Goal: Download file/media

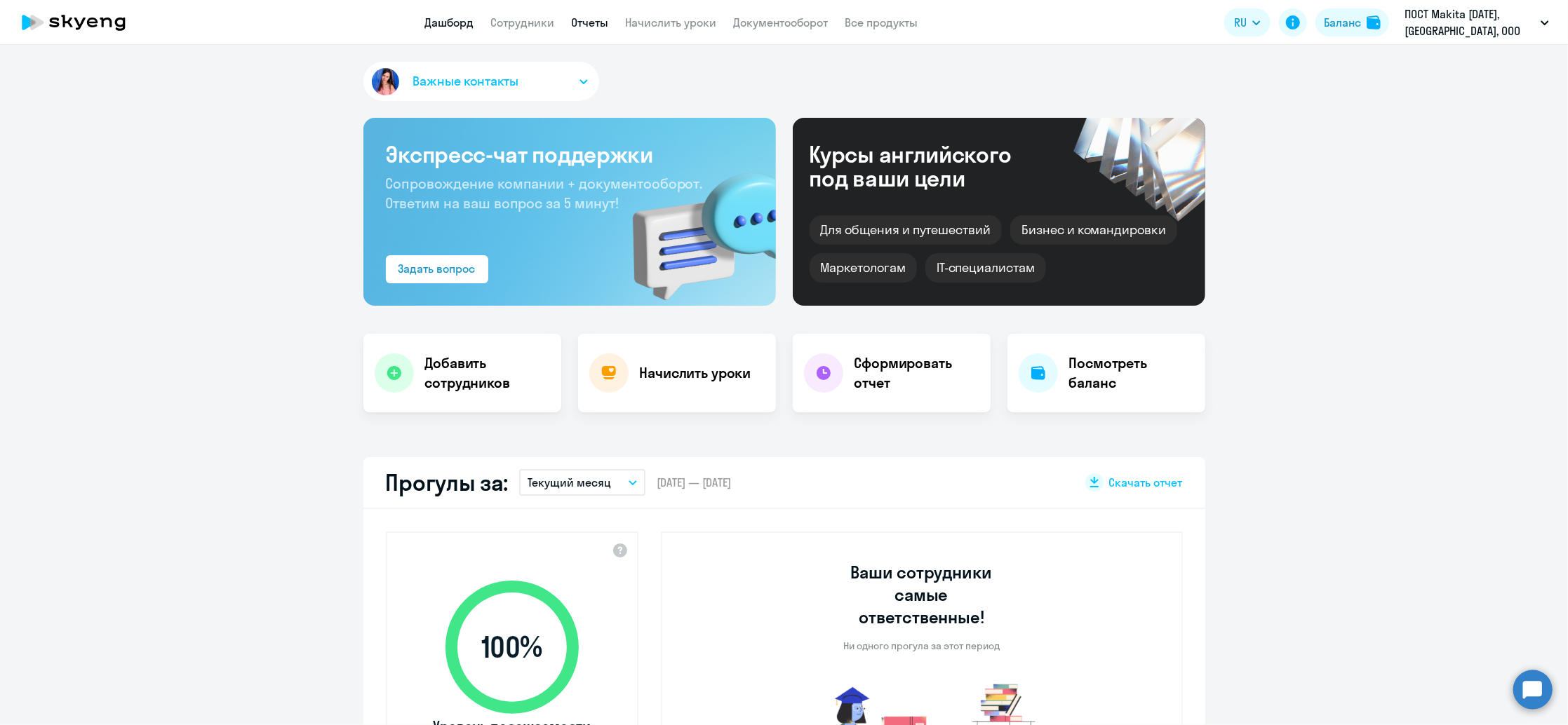
select select "30"
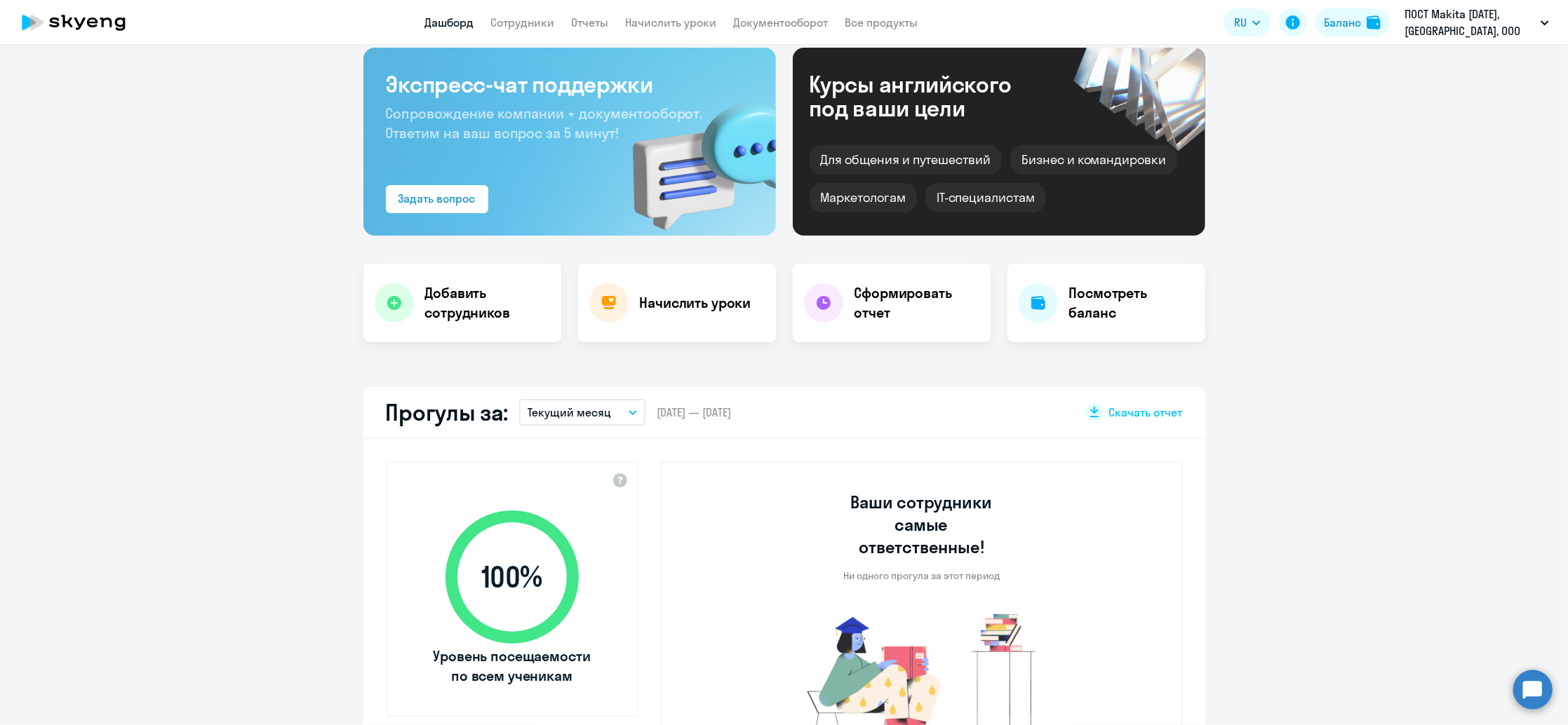
scroll to position [186, 0]
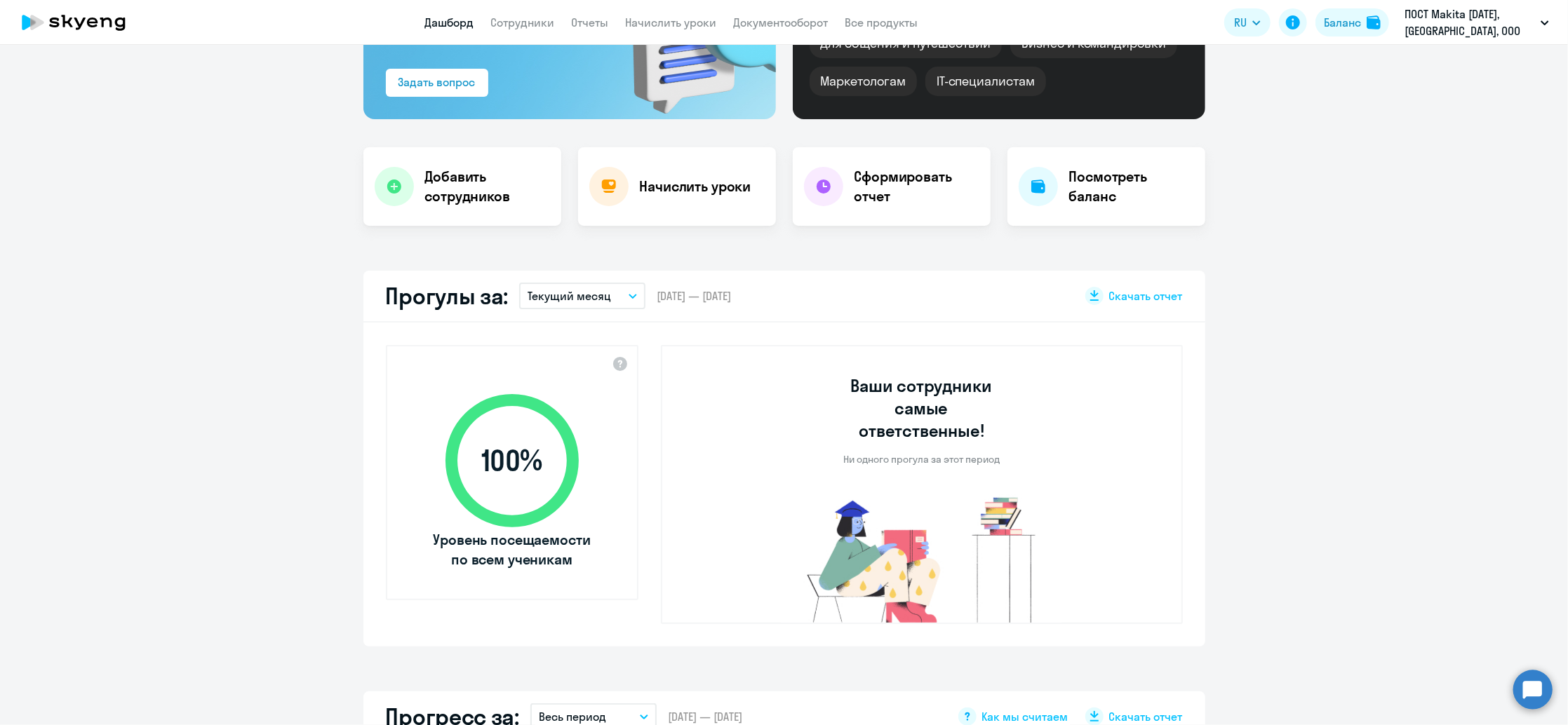
click at [592, 294] on p "Текущий месяц" at bounding box center [569, 296] width 83 height 17
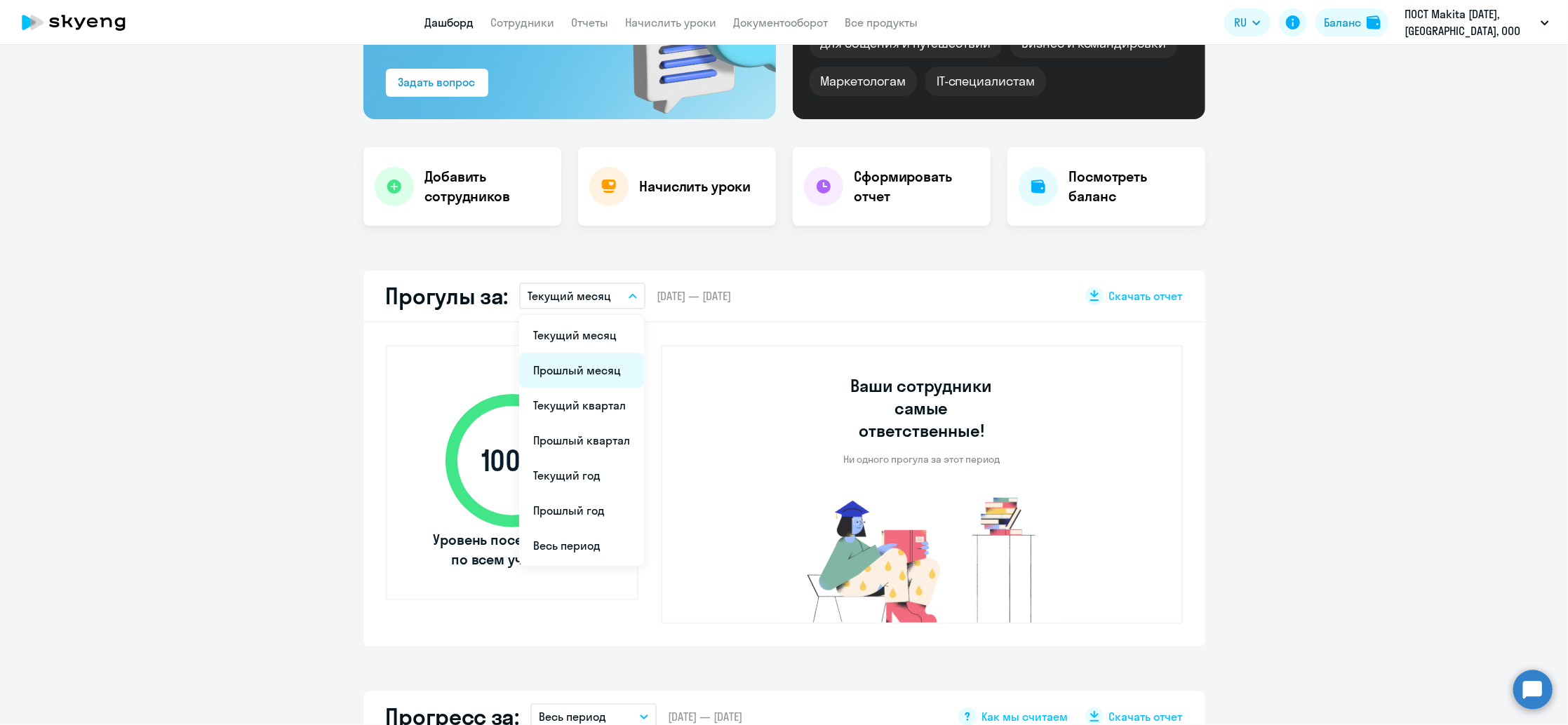
click at [585, 364] on li "Прошлый месяц" at bounding box center [581, 370] width 125 height 35
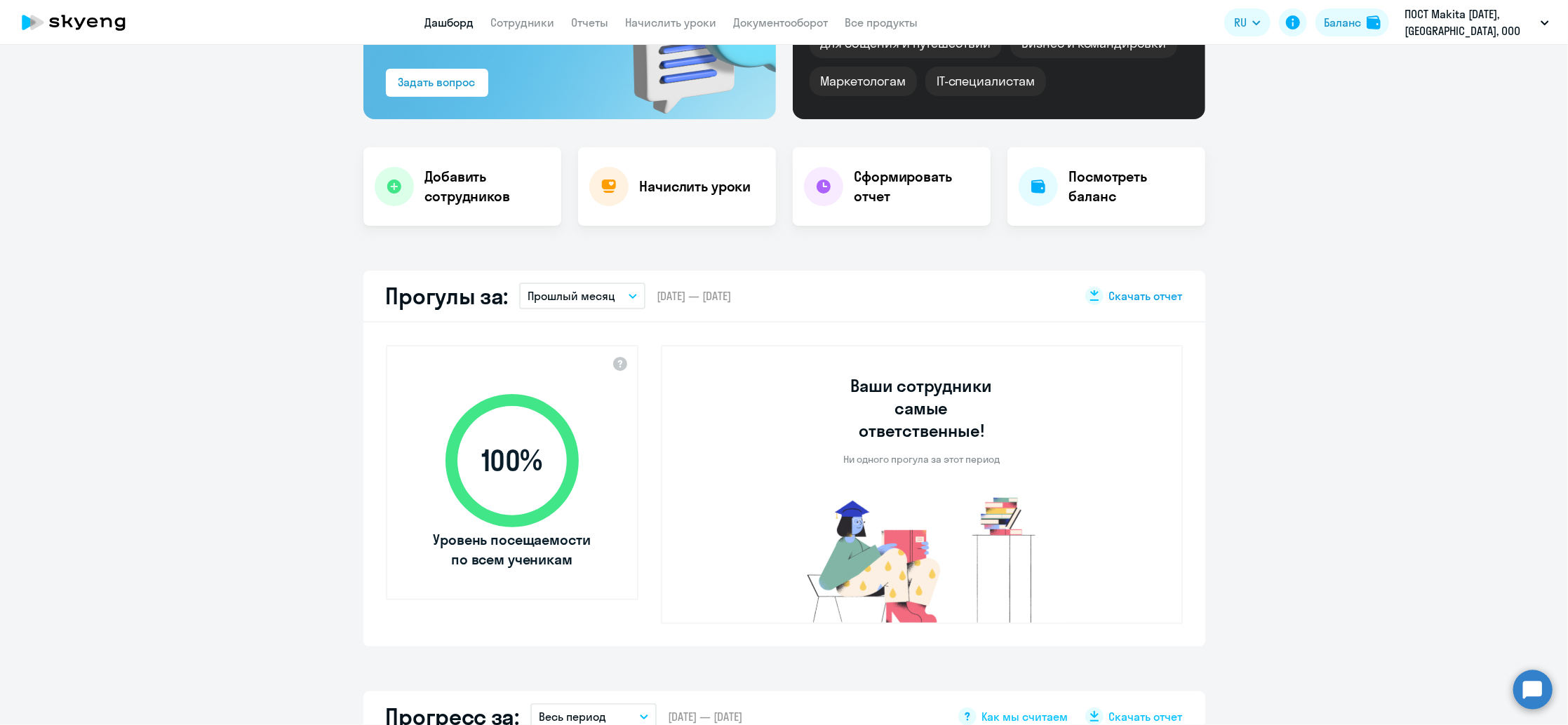
click at [1148, 298] on span "Скачать отчет" at bounding box center [1146, 295] width 74 height 15
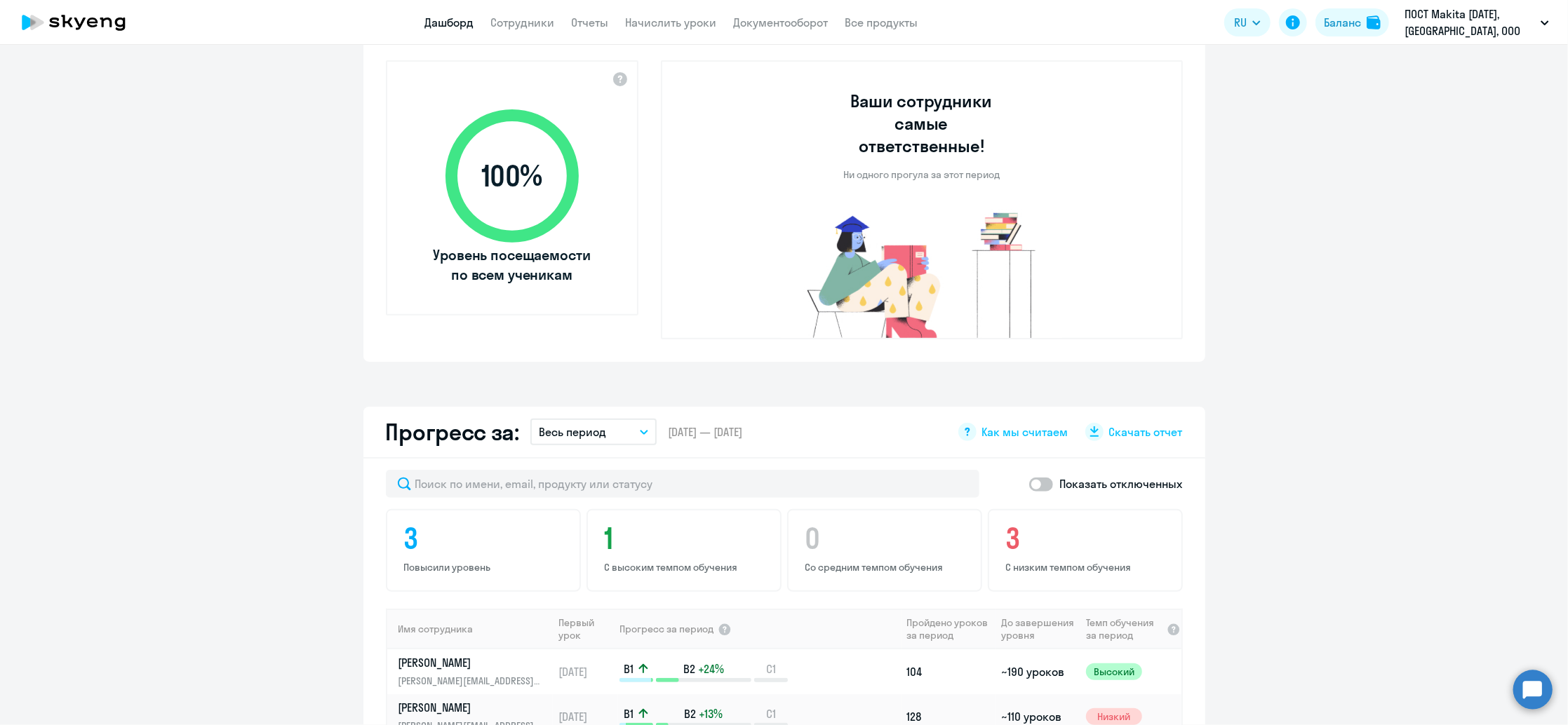
scroll to position [467, 0]
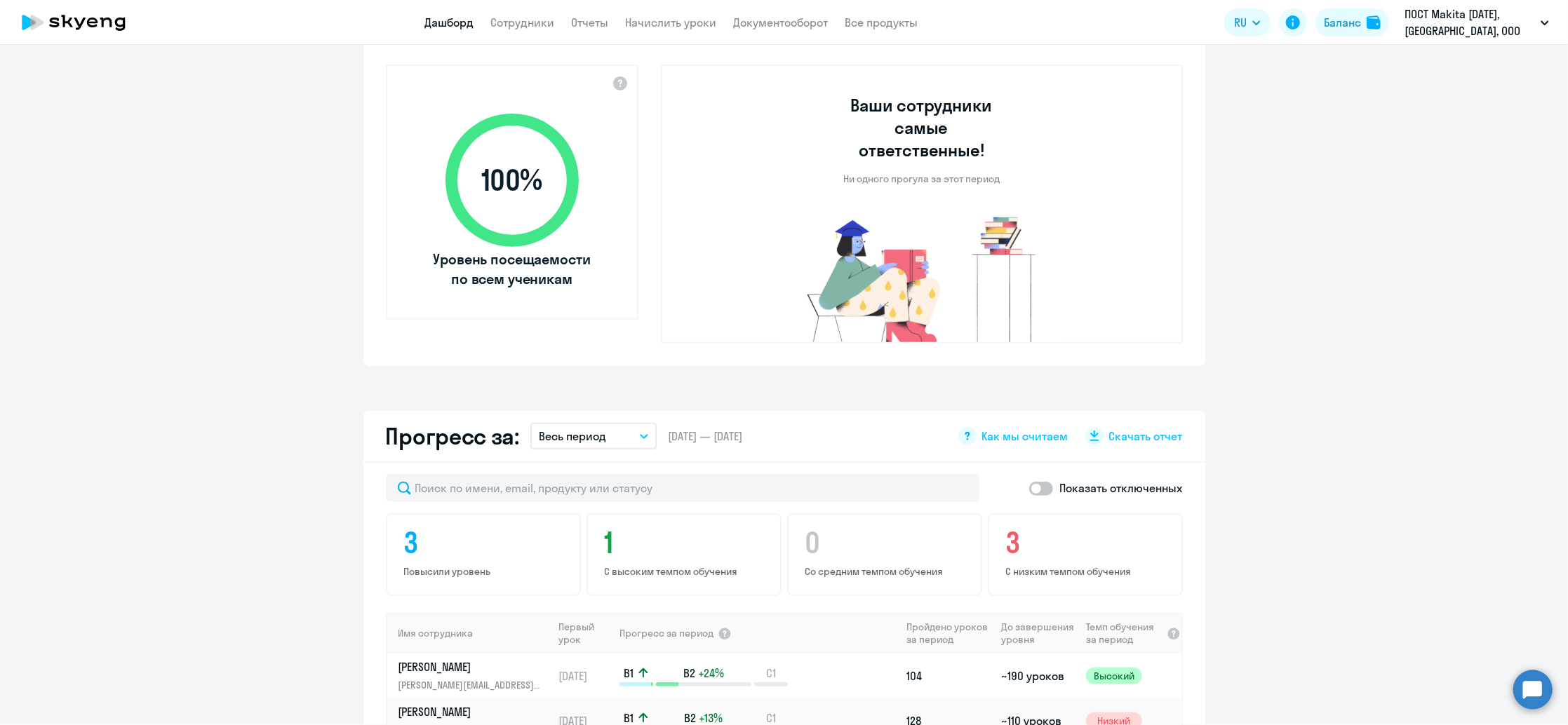
click at [586, 428] on p "Весь период" at bounding box center [572, 436] width 67 height 17
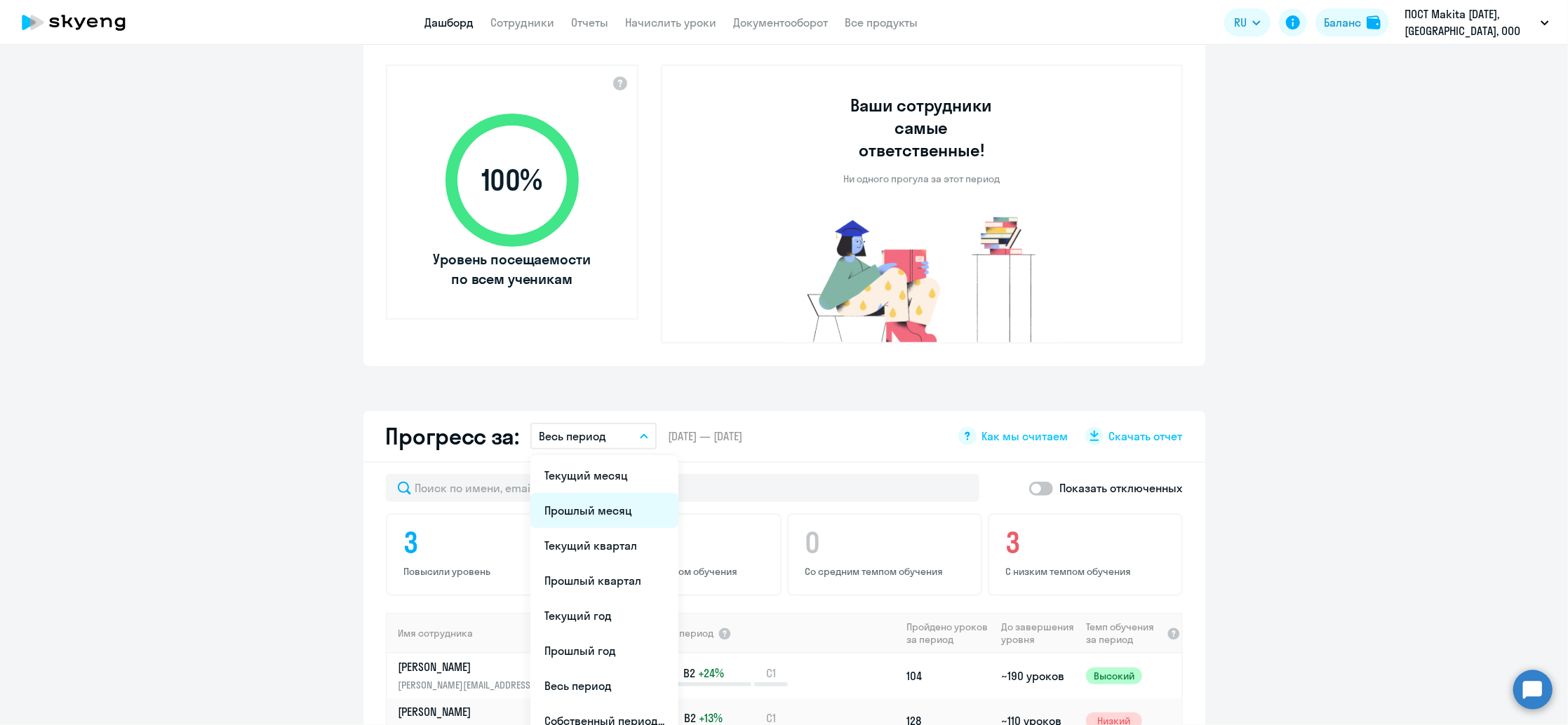
click at [581, 493] on li "Прошлый месяц" at bounding box center [604, 511] width 148 height 35
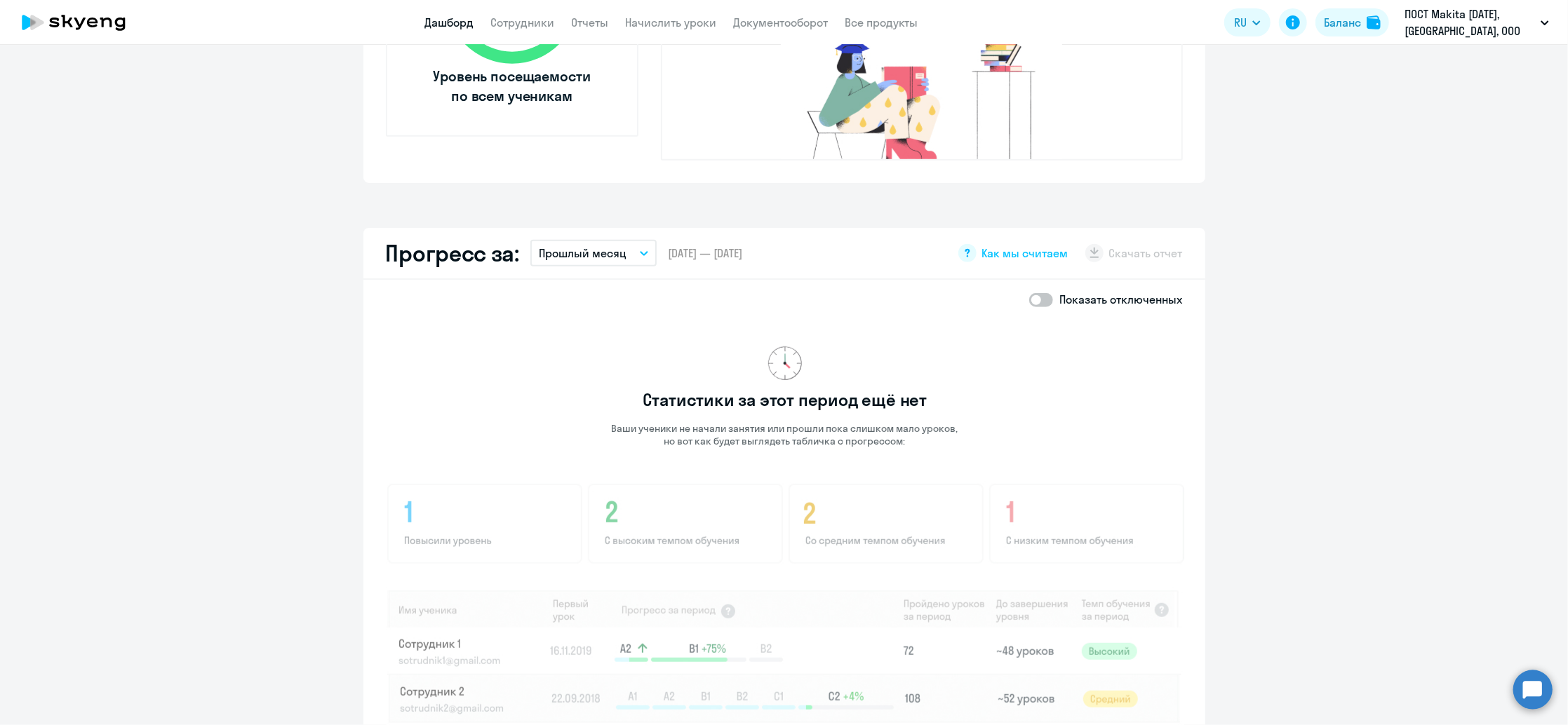
scroll to position [748, 0]
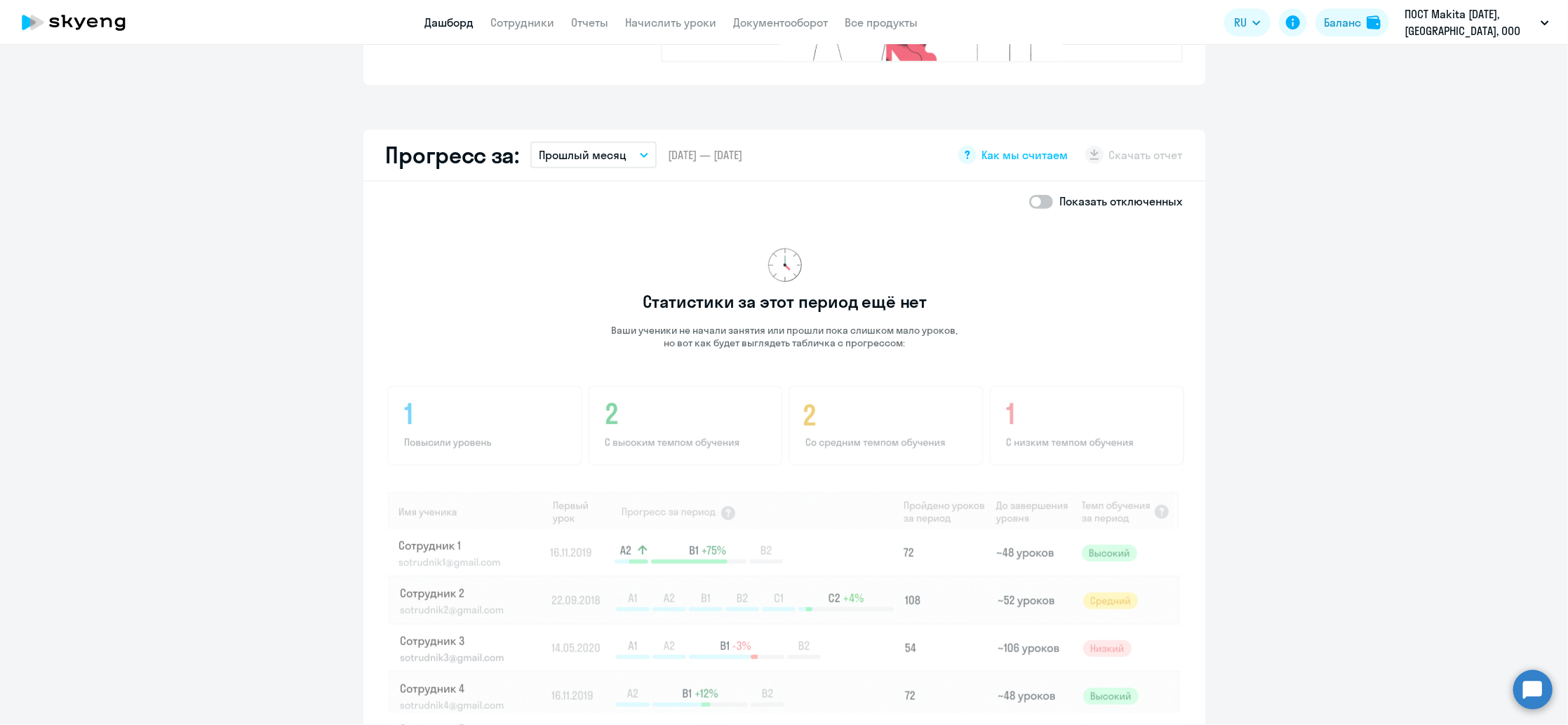
click at [1044, 221] on div "Статистики за этот период ещё нет Ваши ученики не начали занятия или прошли пок…" at bounding box center [785, 491] width 799 height 540
click at [1093, 146] on app-download-button "Скачать отчет" at bounding box center [1134, 155] width 98 height 18
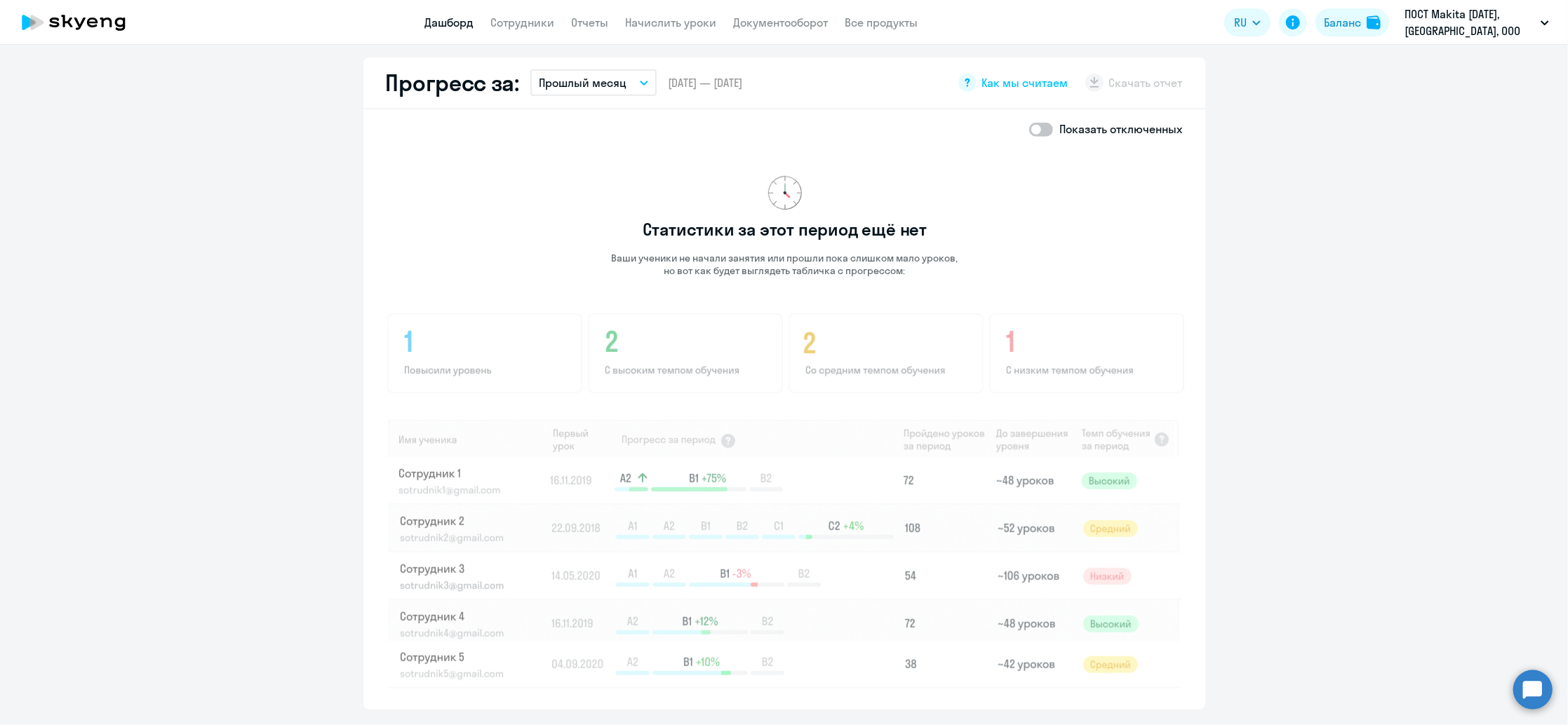
scroll to position [1101, 0]
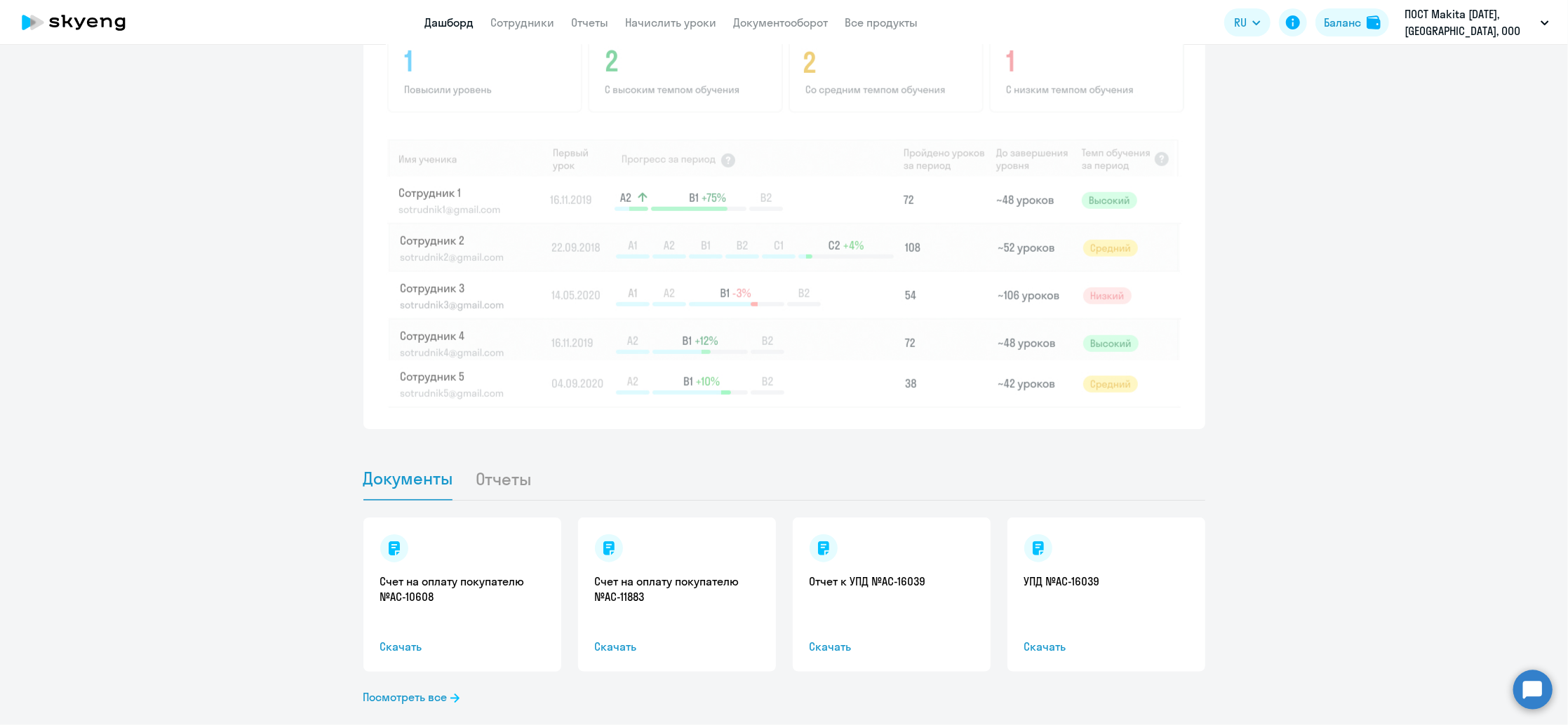
click at [489, 458] on li "Отчеты" at bounding box center [515, 479] width 80 height 42
click at [496, 458] on li "Отчеты" at bounding box center [515, 479] width 80 height 42
click at [432, 689] on link "Посмотреть все" at bounding box center [412, 697] width 96 height 17
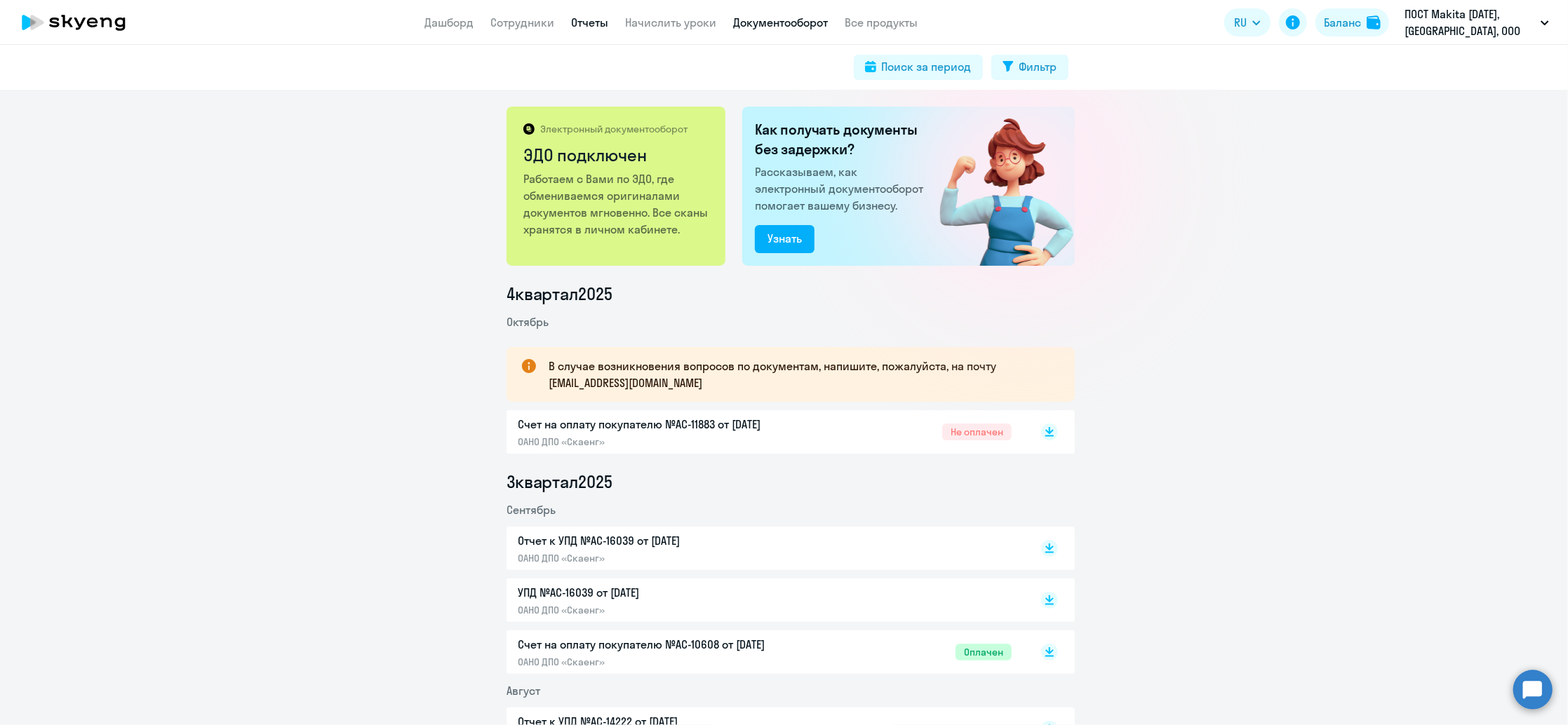
click at [598, 29] on link "Отчеты" at bounding box center [590, 22] width 37 height 14
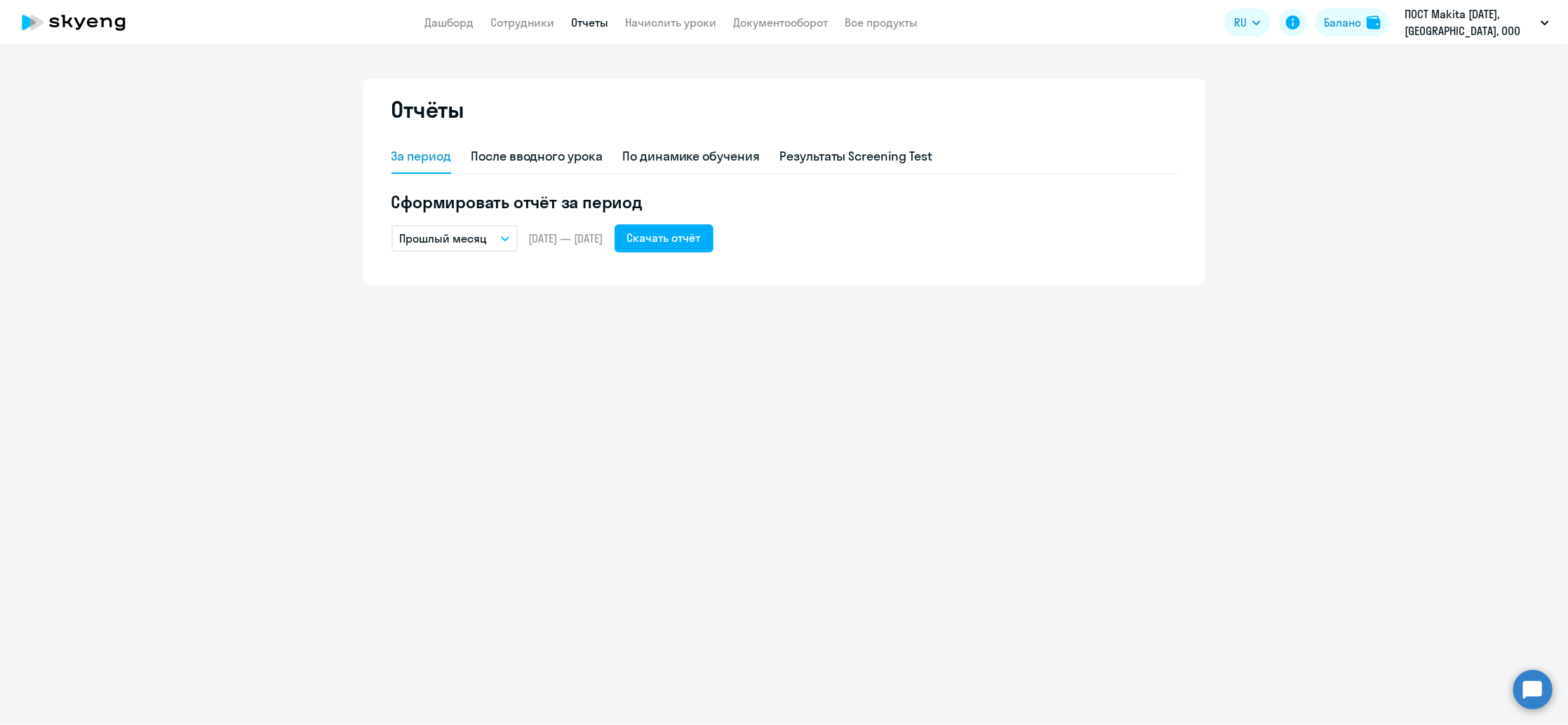
click at [465, 243] on p "Прошлый месяц" at bounding box center [444, 239] width 88 height 17
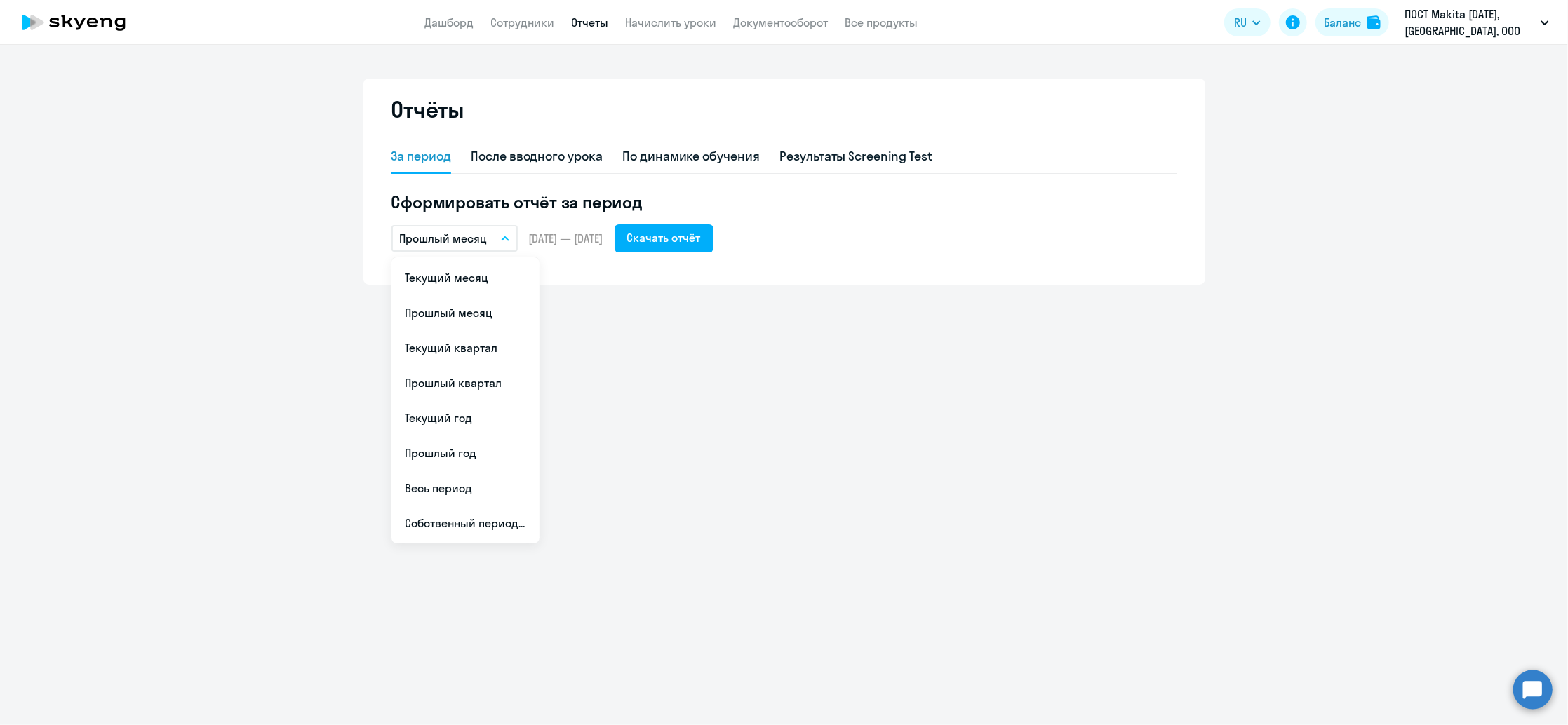
click at [465, 243] on p "Прошлый месяц" at bounding box center [444, 239] width 88 height 17
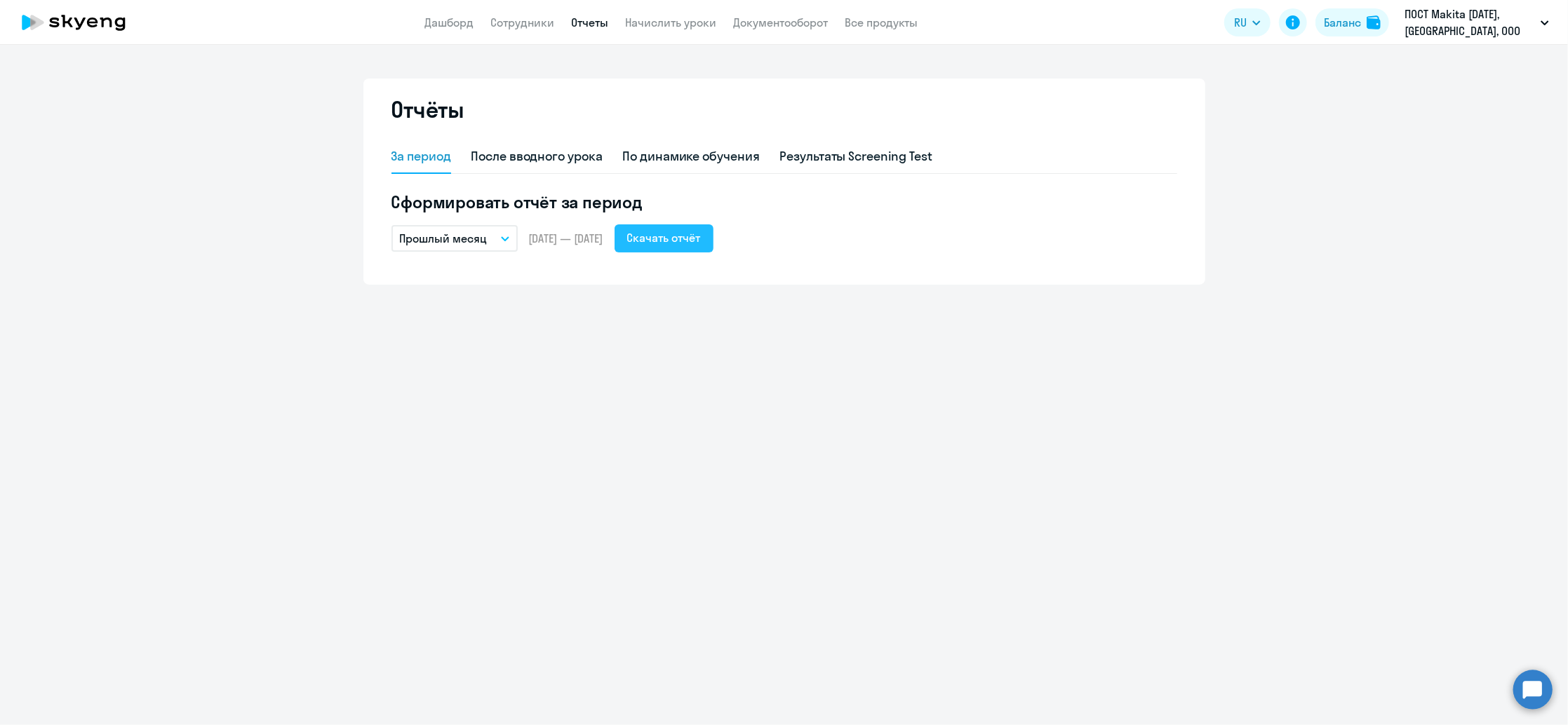
click at [671, 234] on div "Скачать отчёт" at bounding box center [664, 238] width 74 height 17
